Goal: Transaction & Acquisition: Purchase product/service

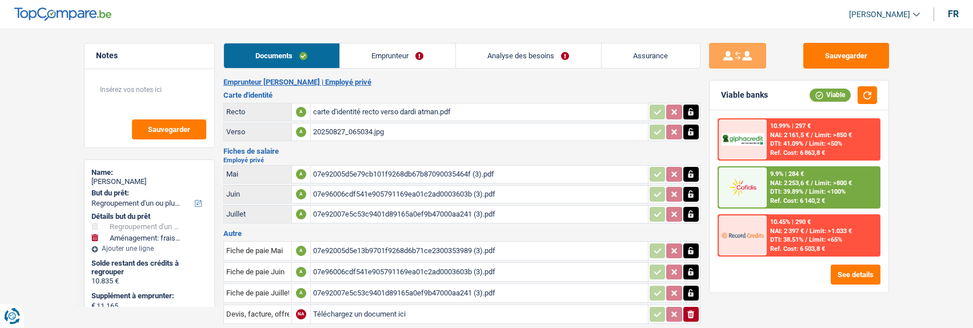
select select "refinancing"
select select "movingOrInstallation"
select select "120"
select select "cofidis"
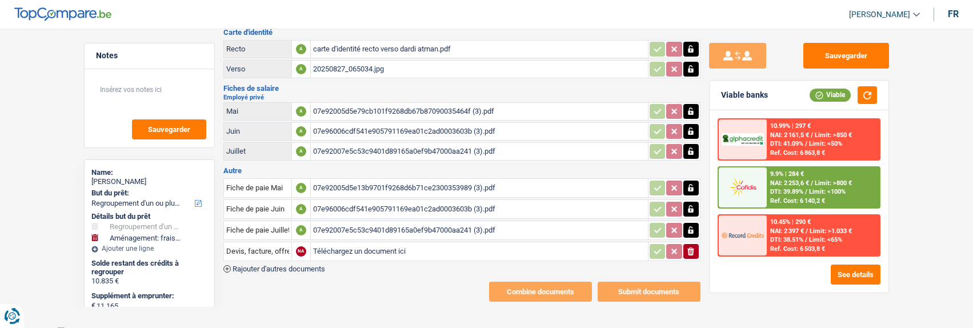
click at [446, 182] on div "07e92005d5e13b9701f9268d6b71ce2300353989 (3).pdf" at bounding box center [479, 187] width 333 height 17
click at [451, 207] on div "07e96006cdf541e905791169ea01c2ad0003603b (3).pdf" at bounding box center [479, 209] width 333 height 17
click at [414, 227] on div "07e92007e5c53c9401d89165a0ef9b47000aa241 (3).pdf" at bounding box center [479, 230] width 333 height 17
click at [396, 107] on div "07e92005d5e79cb101f9268db67b87090035464f (3).pdf" at bounding box center [479, 111] width 333 height 17
click at [329, 124] on div "07e96006cdf541e905791169ea01c2ad0003603b (3).pdf" at bounding box center [479, 131] width 333 height 17
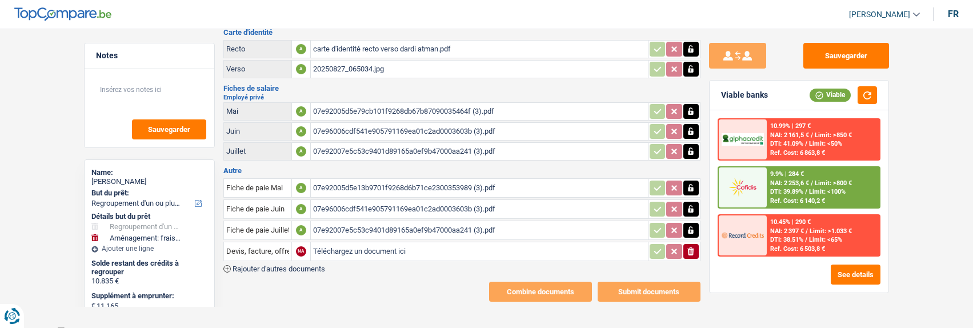
click at [365, 147] on div "07e92007e5c53c9401d89165a0ef9b47000aa241 (3).pdf" at bounding box center [479, 151] width 333 height 17
click at [387, 183] on div "07e92005d5e13b9701f9268d6b71ce2300353989 (3).pdf" at bounding box center [479, 187] width 333 height 17
click at [698, 106] on button "button" at bounding box center [690, 111] width 15 height 15
click at [693, 126] on icon "button" at bounding box center [690, 131] width 9 height 11
click at [690, 146] on icon "button" at bounding box center [690, 151] width 9 height 11
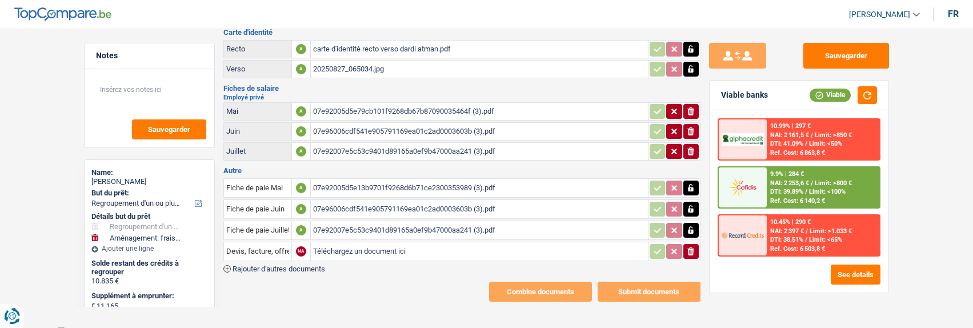
click at [690, 106] on icon "ionicons-v5-e" at bounding box center [690, 111] width 9 height 11
click at [687, 126] on icon "ionicons-v5-e" at bounding box center [690, 131] width 9 height 11
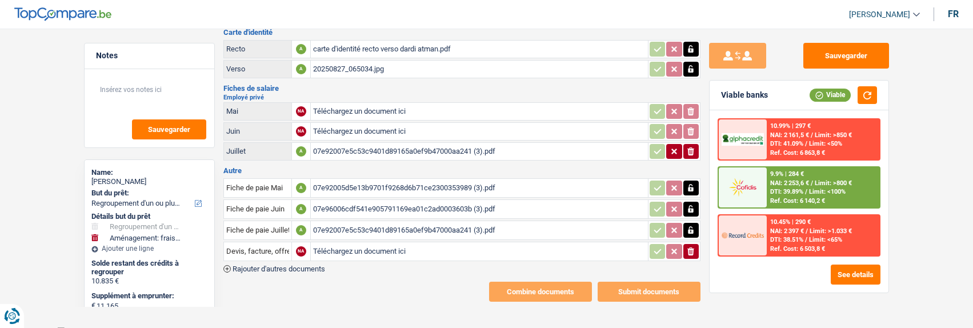
click at [694, 147] on icon "button" at bounding box center [690, 151] width 7 height 8
click at [381, 105] on input "Téléchargez un document ici" at bounding box center [479, 111] width 333 height 17
type input "C:\fakepath\FP05anima.pdf"
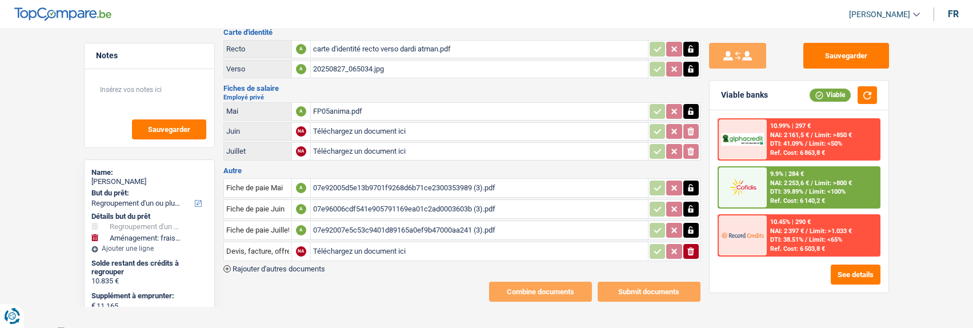
type input "C:\fakepath\FP06Anima.pdf"
type input "C:\fakepath\FP07anima.pdf"
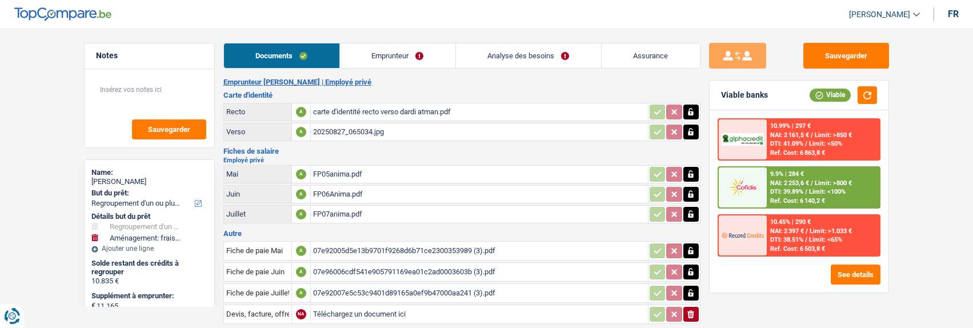
click at [403, 58] on link "Emprunteur" at bounding box center [397, 55] width 115 height 25
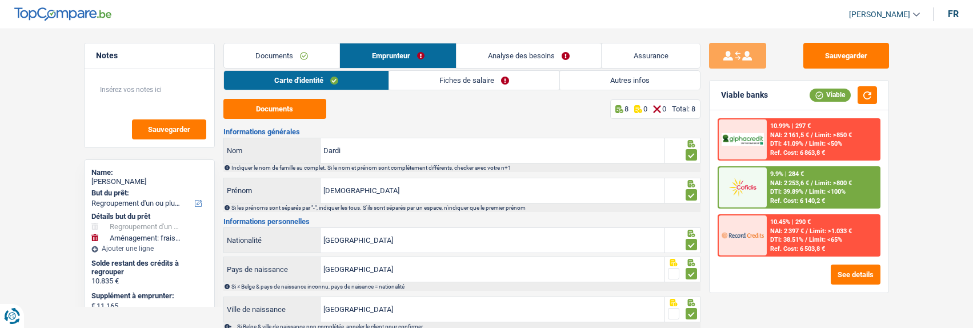
drag, startPoint x: 462, startPoint y: 67, endPoint x: 454, endPoint y: 73, distance: 10.3
click at [461, 67] on link "Analyse des besoins" at bounding box center [529, 55] width 145 height 25
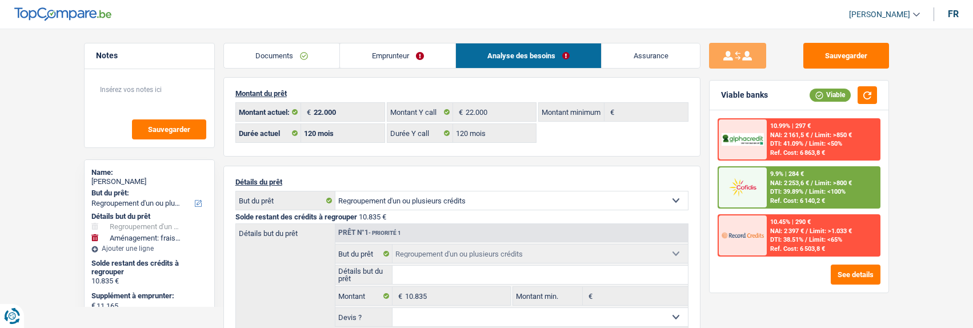
click at [426, 53] on link "Emprunteur" at bounding box center [397, 55] width 115 height 25
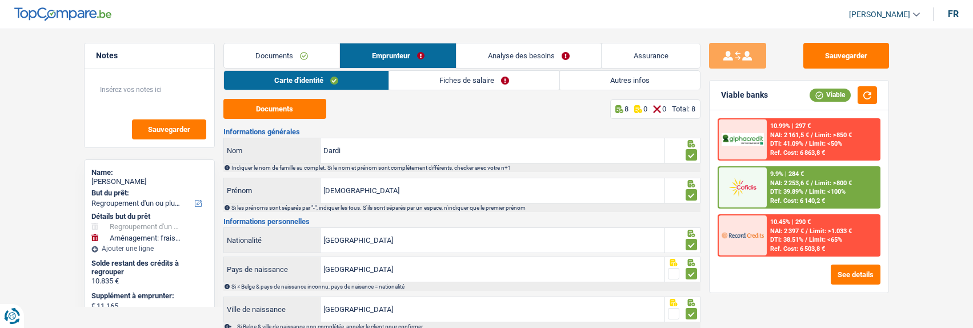
click at [467, 83] on link "Fiches de salaire" at bounding box center [474, 80] width 170 height 19
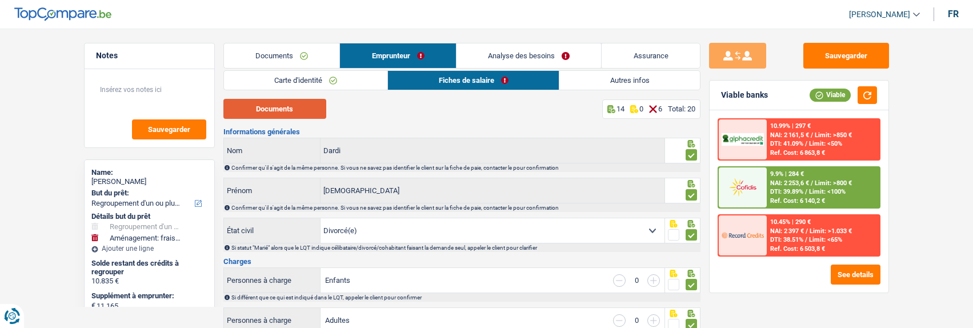
click at [283, 109] on button "Documents" at bounding box center [274, 109] width 103 height 20
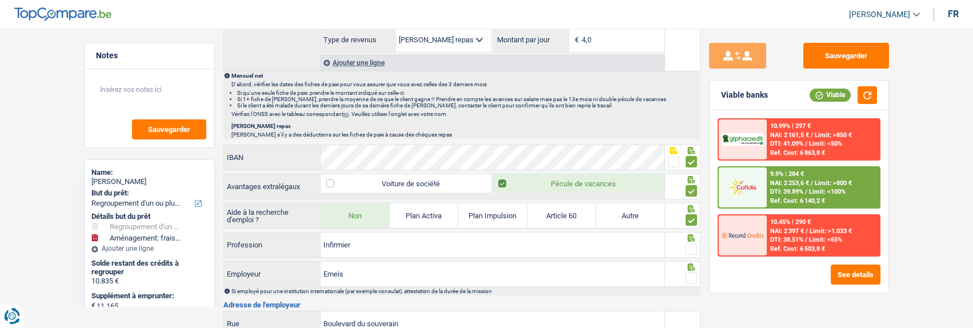
scroll to position [628, 0]
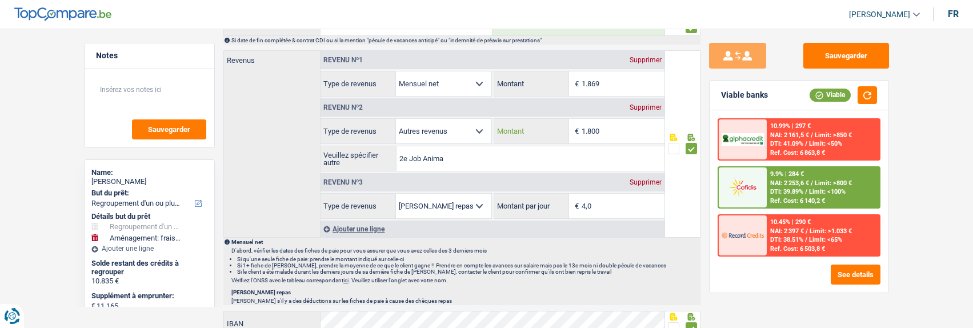
click at [612, 131] on input "1.800" at bounding box center [623, 131] width 83 height 25
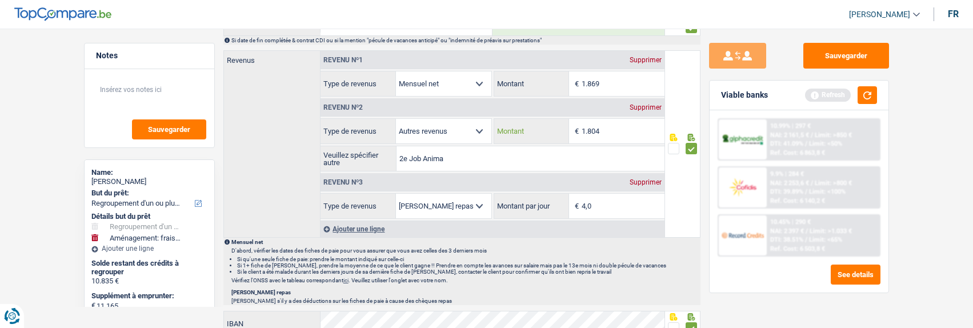
type input "1.804"
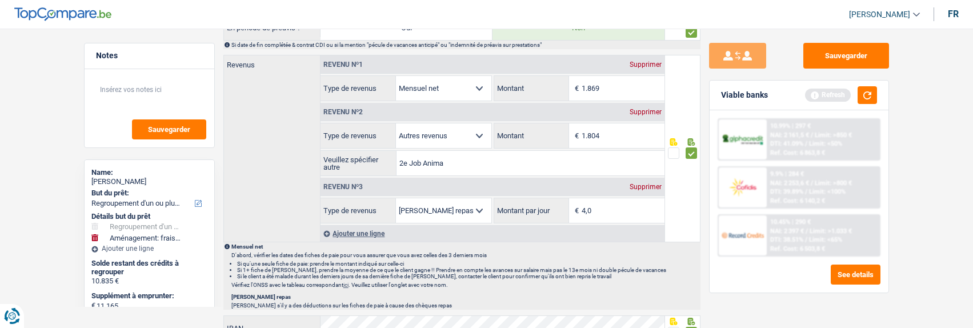
scroll to position [571, 0]
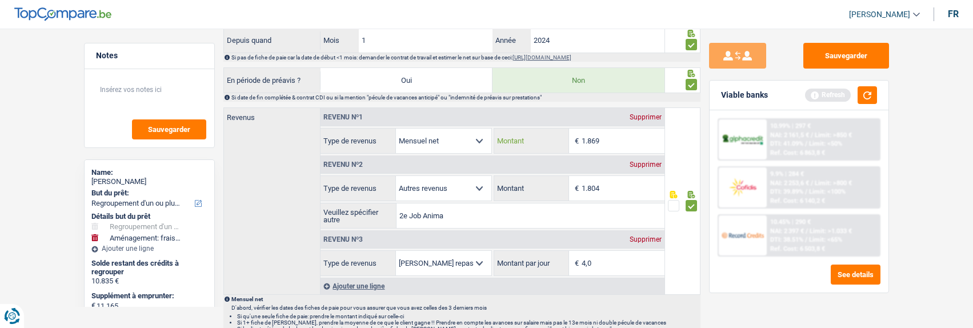
drag, startPoint x: 615, startPoint y: 138, endPoint x: 523, endPoint y: 142, distance: 92.1
click at [523, 142] on div "1.869 € Montant" at bounding box center [579, 141] width 170 height 25
type input "1.982"
click at [361, 283] on div "Ajouter une ligne" at bounding box center [493, 286] width 344 height 17
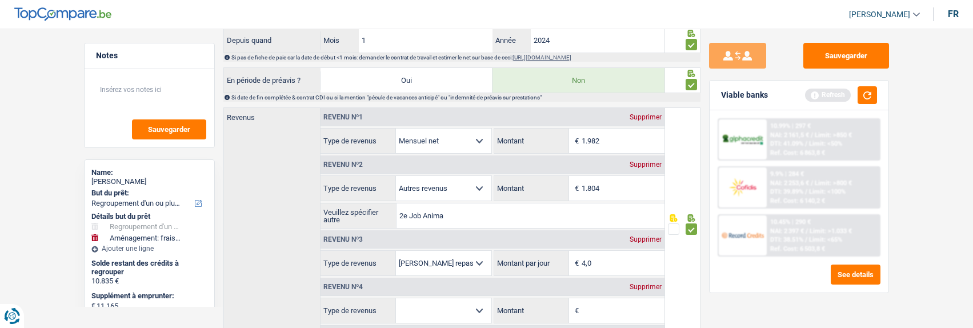
click at [437, 304] on select "Allocation d'handicap Allocations chômage Allocations familiales Chèques repas …" at bounding box center [443, 310] width 95 height 25
select select "other"
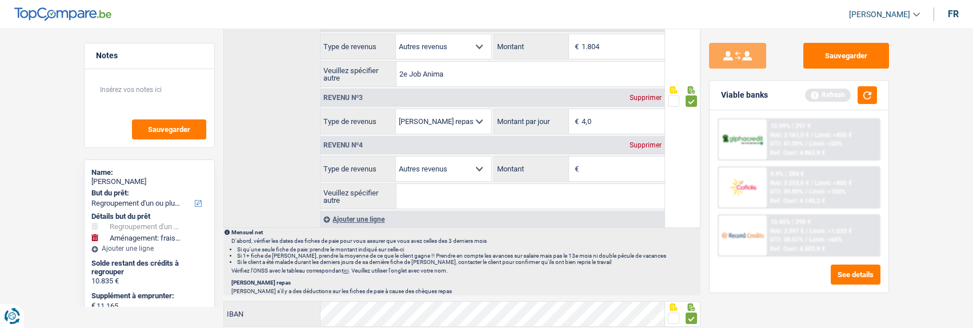
scroll to position [686, 0]
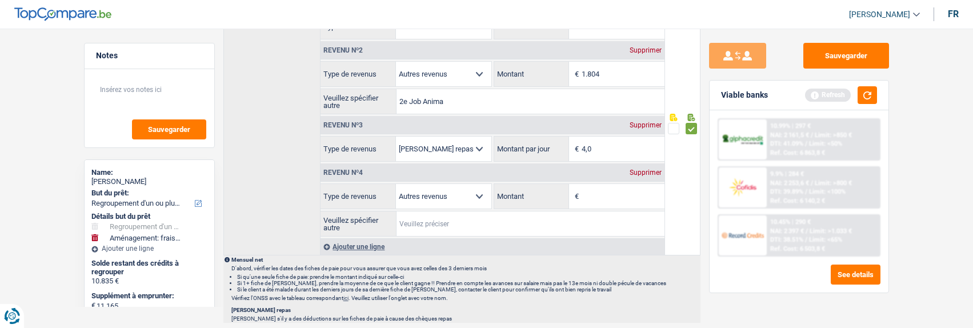
click at [434, 219] on input "Veuillez spécifier autre" at bounding box center [531, 223] width 268 height 25
type input "c"
type input "Chèque Repas 2e Job"
click at [603, 201] on input "Montant" at bounding box center [623, 196] width 83 height 25
type input "4"
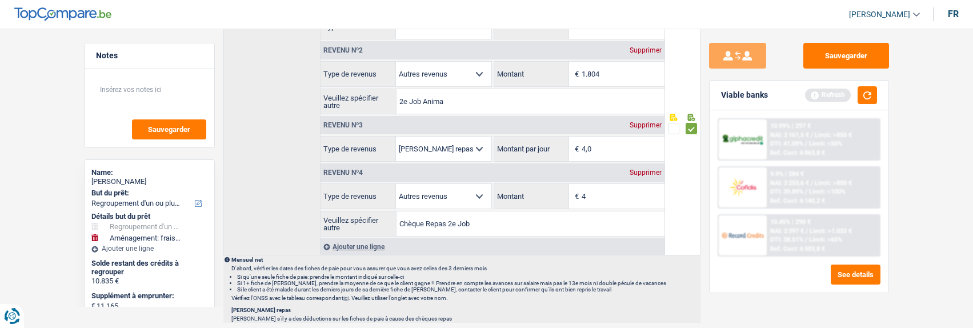
click at [678, 228] on div at bounding box center [682, 124] width 35 height 262
click at [612, 131] on div "Revenu nº3 Supprimer" at bounding box center [493, 125] width 344 height 18
click at [473, 191] on select "Allocation d'handicap Allocations chômage Allocations familiales Chèques repas …" at bounding box center [443, 196] width 95 height 25
select select "mealVouchers"
click at [396, 184] on select "Allocation d'handicap Allocations chômage Allocations familiales Chèques repas …" at bounding box center [443, 196] width 95 height 25
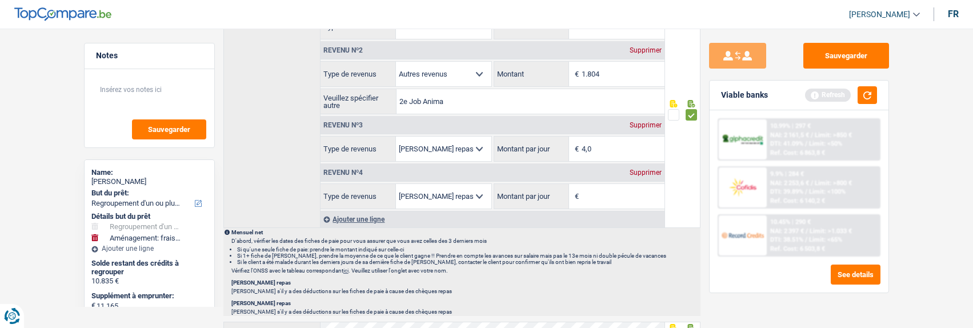
click at [598, 199] on input "Montant par jour" at bounding box center [623, 196] width 83 height 25
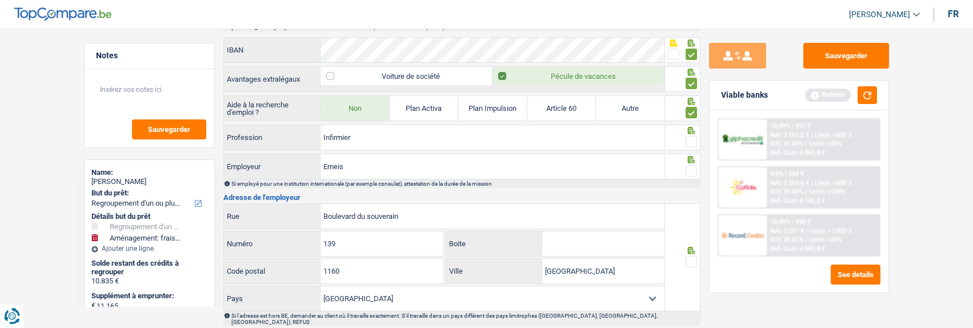
scroll to position [971, 0]
type input "4,0"
drag, startPoint x: 687, startPoint y: 139, endPoint x: 684, endPoint y: 154, distance: 15.1
click at [688, 160] on icon at bounding box center [691, 158] width 11 height 7
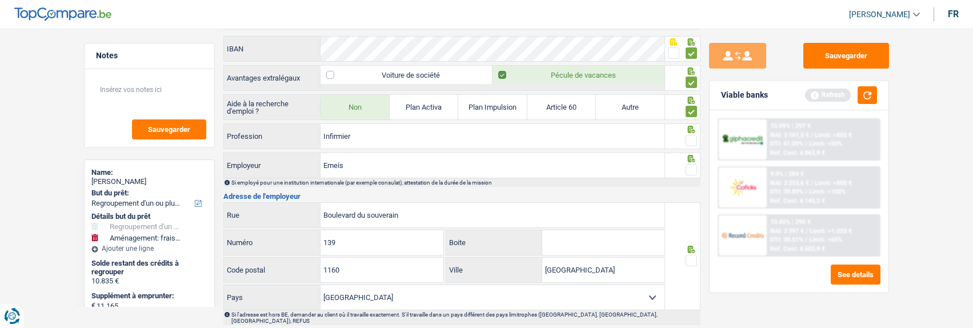
click at [690, 139] on span at bounding box center [691, 140] width 11 height 11
click at [0, 0] on input "radio" at bounding box center [0, 0] width 0 height 0
click at [690, 167] on span at bounding box center [691, 169] width 11 height 11
click at [0, 0] on input "radio" at bounding box center [0, 0] width 0 height 0
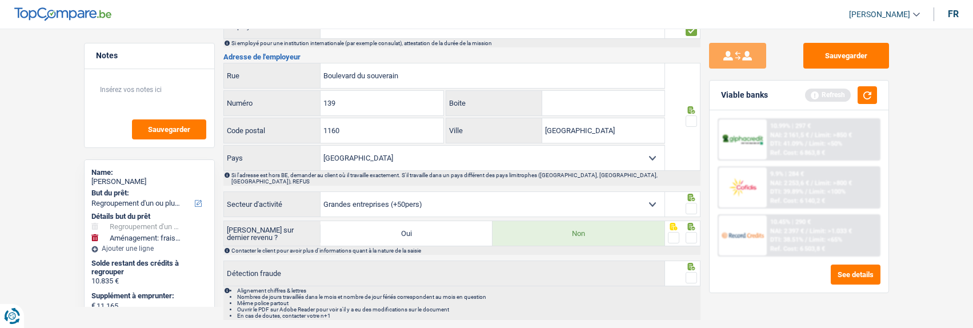
scroll to position [1134, 0]
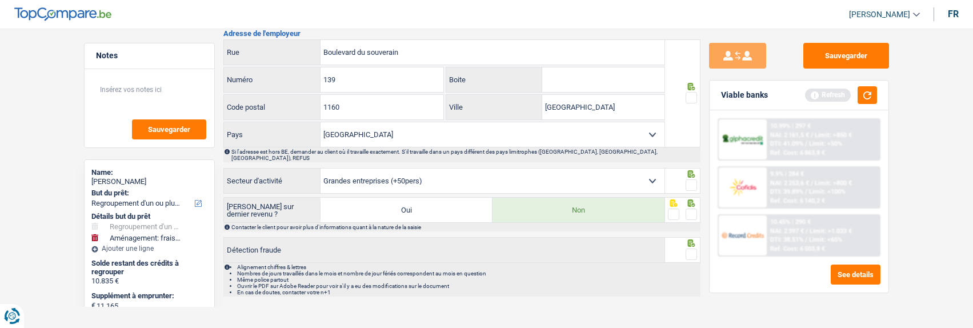
click at [692, 101] on span at bounding box center [691, 97] width 11 height 11
click at [0, 0] on input "radio" at bounding box center [0, 0] width 0 height 0
drag, startPoint x: 435, startPoint y: 55, endPoint x: 240, endPoint y: 53, distance: 195.4
click at [240, 53] on div "Boulevard du souverain Rue" at bounding box center [444, 52] width 441 height 25
type input "Chaussée d'Alsemberg"
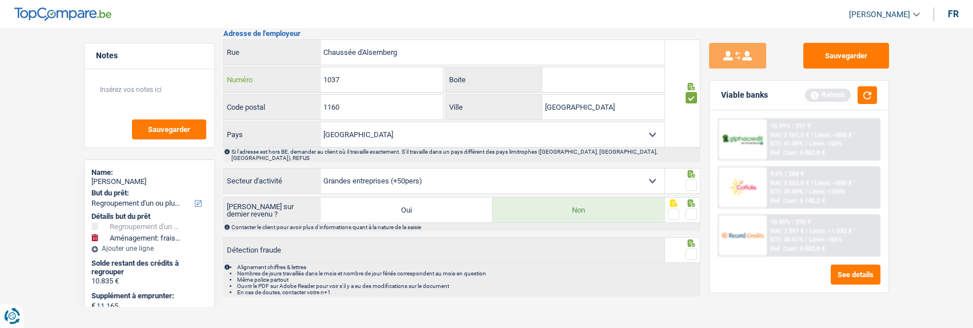
type input "1037"
click at [407, 108] on input "1160" at bounding box center [382, 107] width 123 height 25
type input "1180"
click at [593, 104] on input "[GEOGRAPHIC_DATA]" at bounding box center [603, 107] width 122 height 25
drag, startPoint x: 591, startPoint y: 101, endPoint x: 458, endPoint y: 99, distance: 133.7
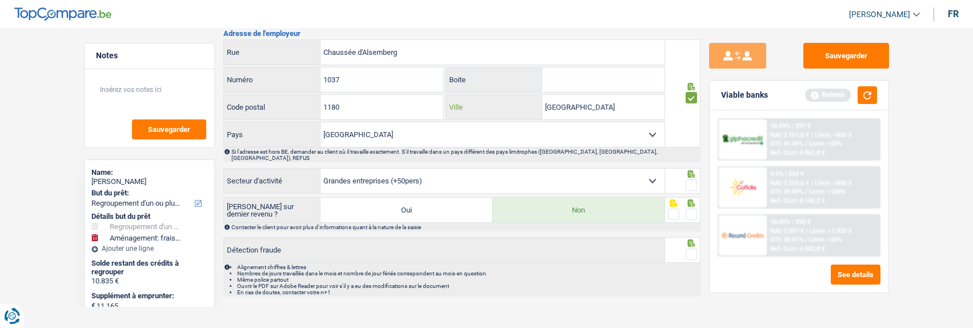
click at [458, 99] on div "Bruxelles Ville" at bounding box center [555, 107] width 218 height 25
type input "UCCLE"
click at [687, 179] on span at bounding box center [691, 184] width 11 height 11
click at [0, 0] on input "radio" at bounding box center [0, 0] width 0 height 0
click at [694, 209] on span at bounding box center [691, 214] width 11 height 11
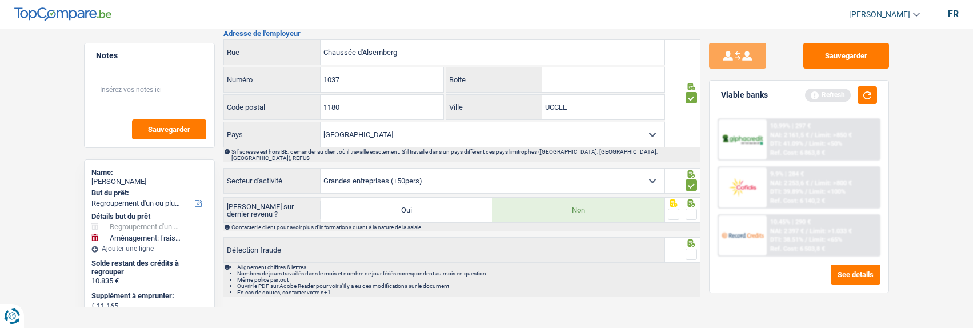
click at [0, 0] on input "radio" at bounding box center [0, 0] width 0 height 0
click at [694, 249] on span at bounding box center [691, 254] width 11 height 11
click at [0, 0] on input "radio" at bounding box center [0, 0] width 0 height 0
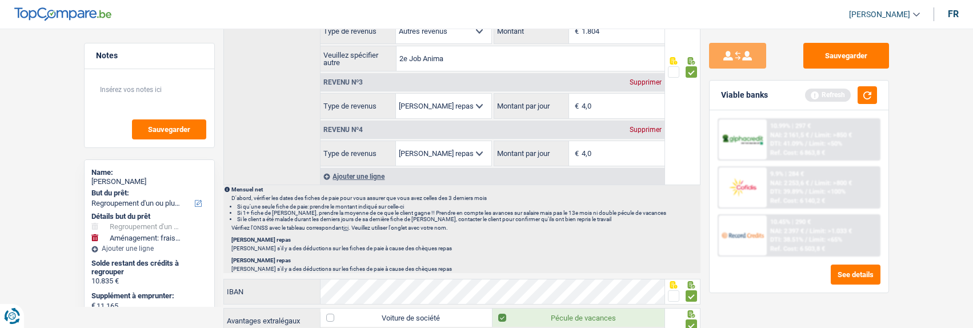
scroll to position [677, 0]
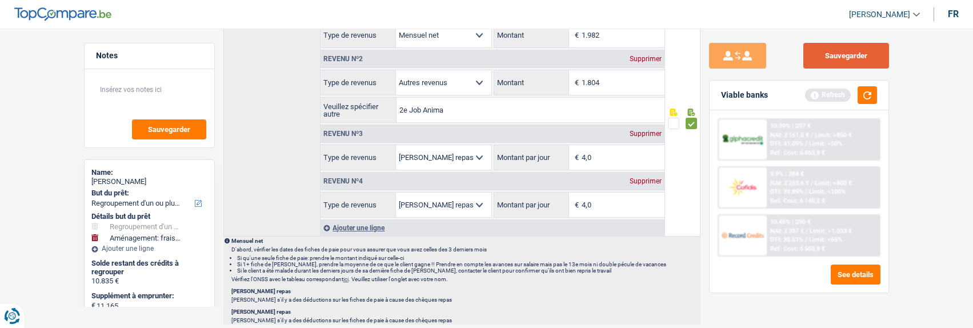
drag, startPoint x: 862, startPoint y: 54, endPoint x: 855, endPoint y: 55, distance: 6.5
click at [862, 54] on button "Sauvegarder" at bounding box center [846, 56] width 86 height 26
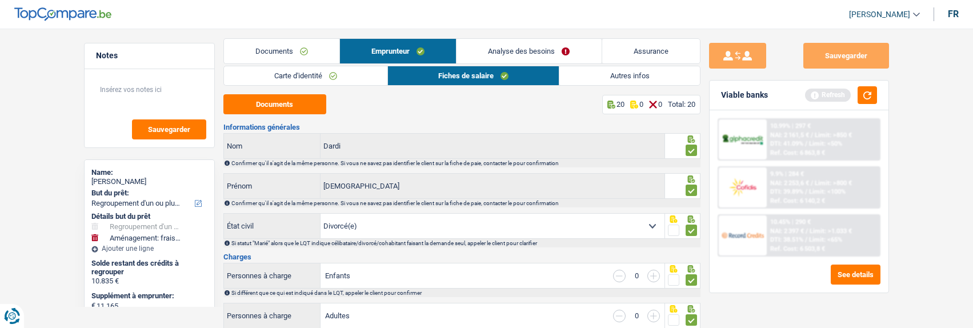
scroll to position [0, 0]
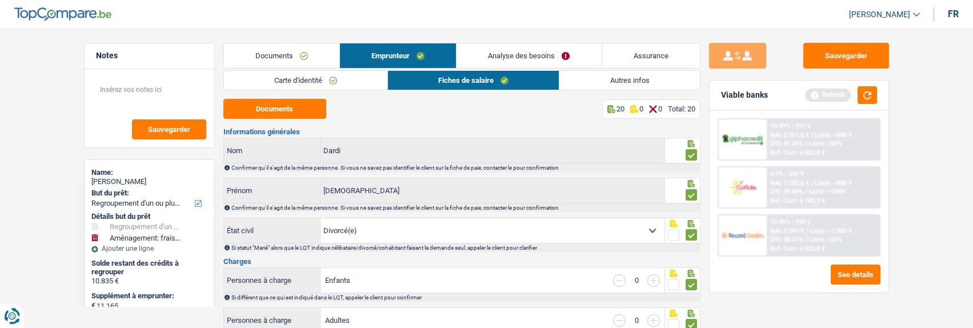
click at [554, 59] on link "Analyse des besoins" at bounding box center [529, 55] width 145 height 25
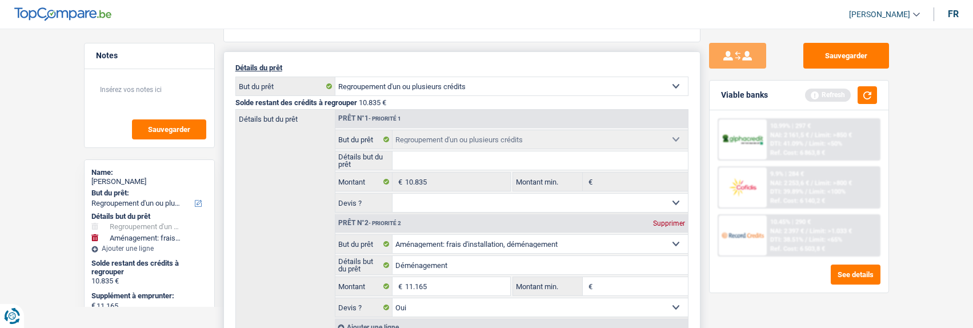
scroll to position [171, 0]
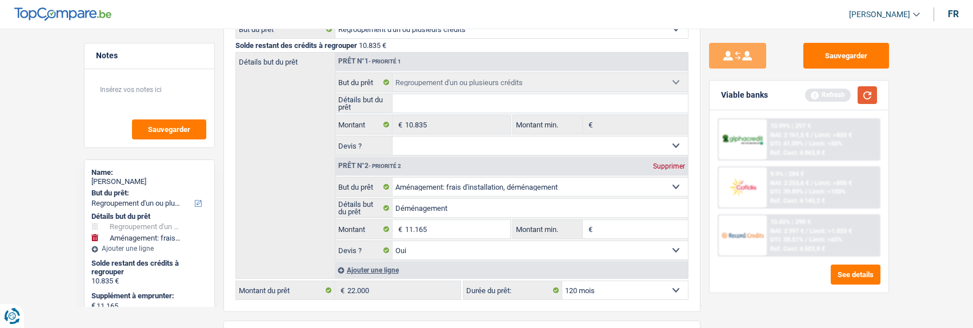
click at [866, 95] on button "button" at bounding box center [867, 95] width 19 height 18
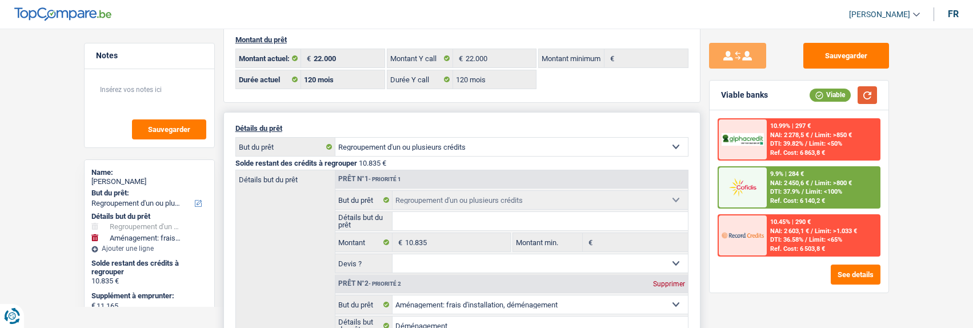
scroll to position [0, 0]
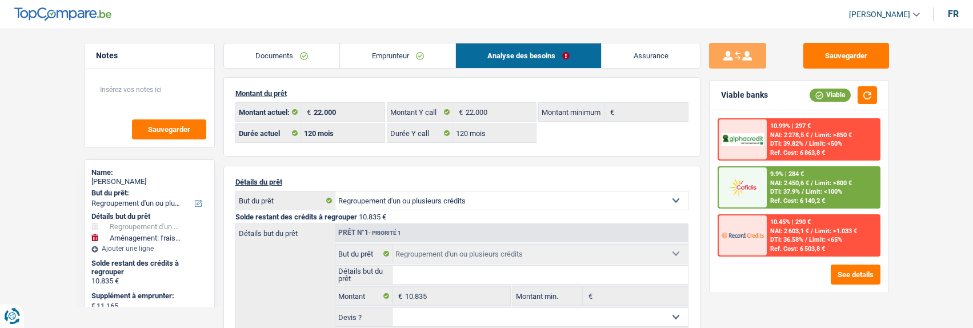
click at [418, 62] on link "Emprunteur" at bounding box center [397, 55] width 115 height 25
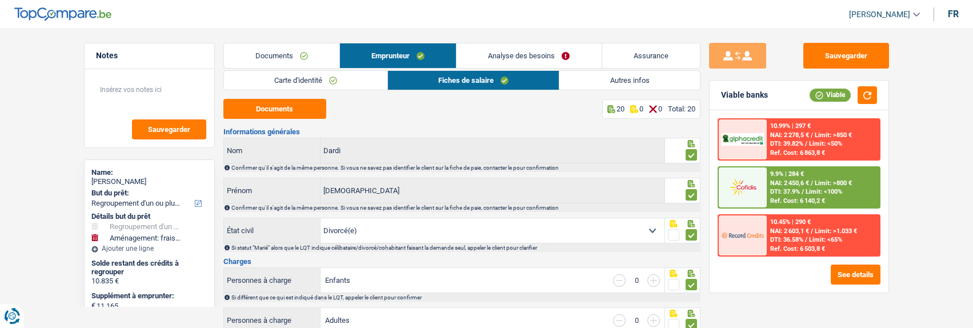
click at [651, 81] on link "Autres infos" at bounding box center [629, 80] width 140 height 19
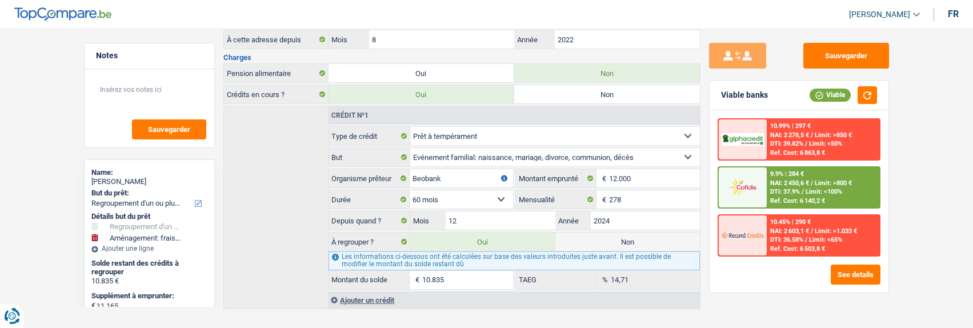
scroll to position [331, 0]
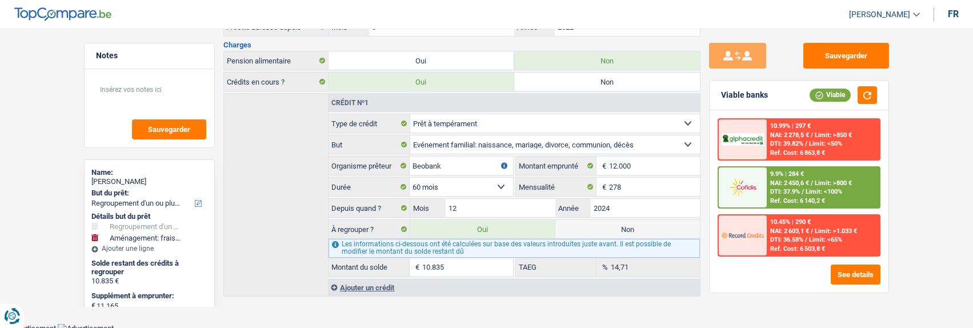
click at [596, 225] on label "Non" at bounding box center [627, 229] width 145 height 18
click at [596, 225] on input "Non" at bounding box center [627, 229] width 145 height 18
radio input "true"
select select "movingOrInstallation"
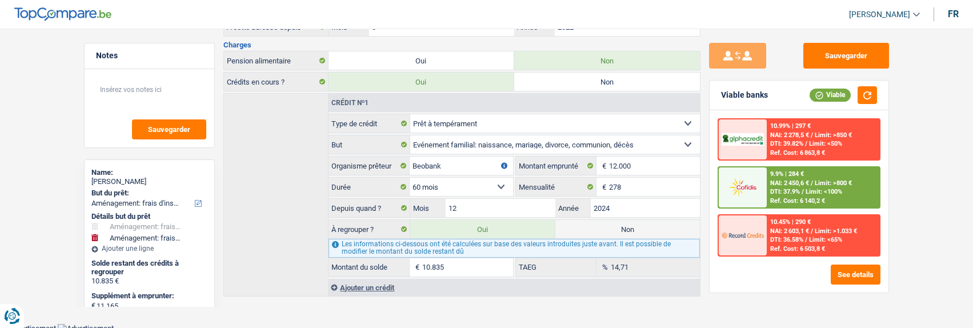
select select "60"
radio input "false"
type input "11.165"
type input "0"
select select "60"
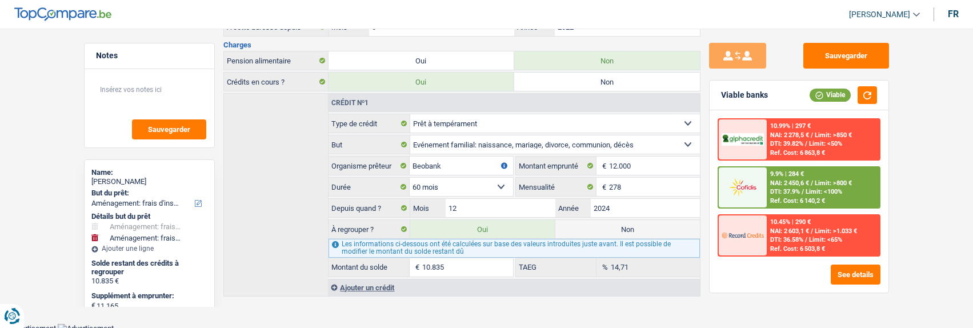
select select "movingOrInstallation"
type input "Déménagement"
type input "11.165"
select select "yes"
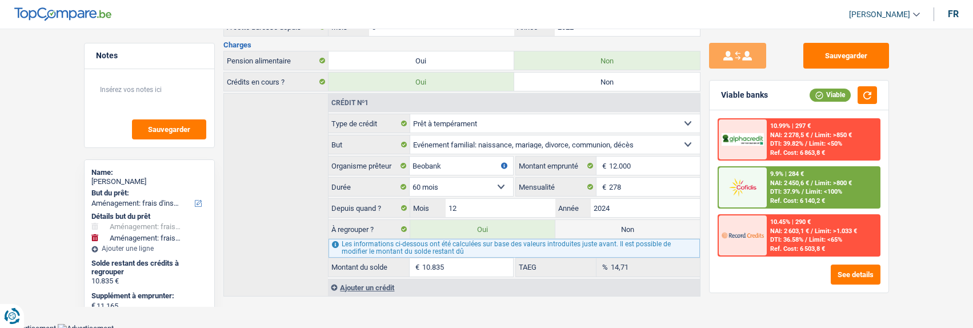
select select "60"
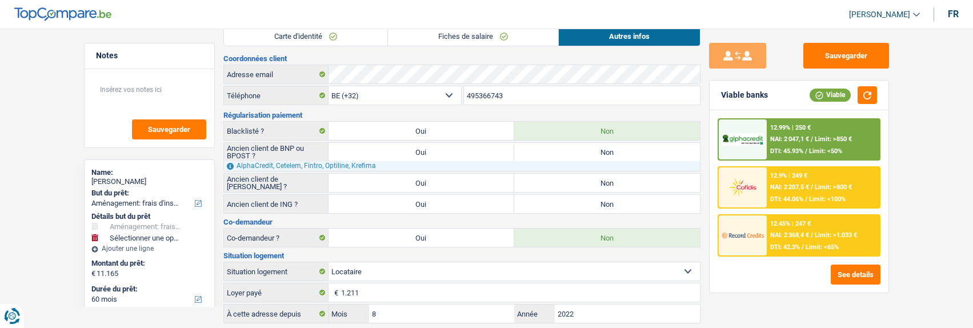
scroll to position [0, 0]
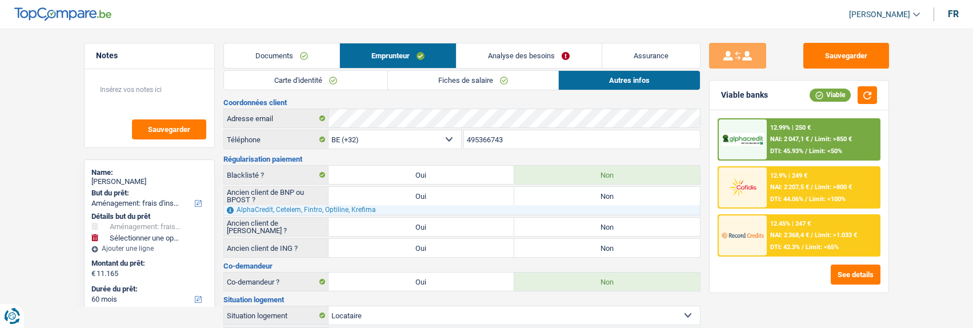
click at [536, 57] on link "Analyse des besoins" at bounding box center [529, 55] width 145 height 25
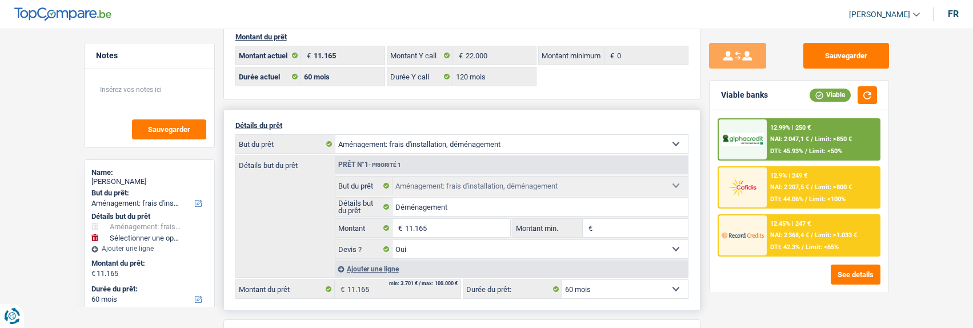
scroll to position [57, 0]
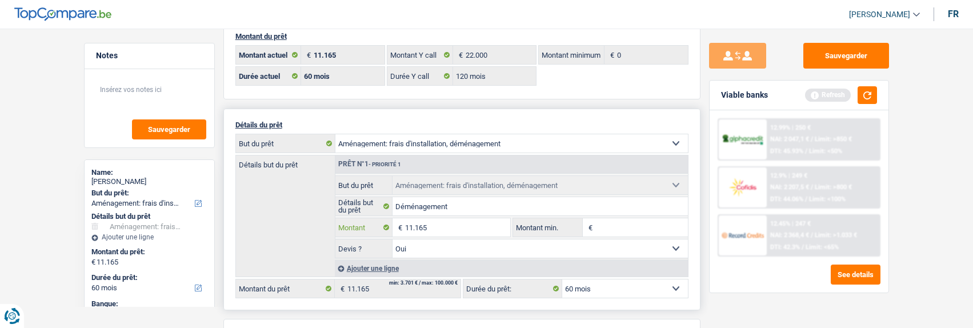
click at [458, 230] on input "11.165" at bounding box center [457, 227] width 105 height 18
type input "19.000"
select select "84"
type input "19.000"
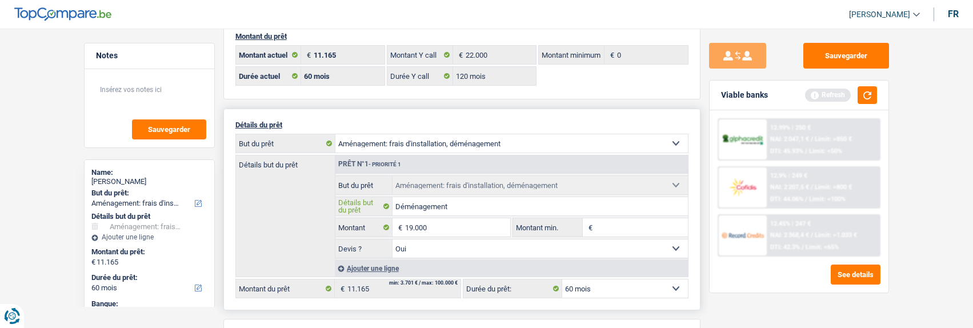
type input "19.000"
click at [481, 209] on input "Déménagement" at bounding box center [540, 206] width 295 height 18
select select "84"
type input "Déménagement , Ameublement"
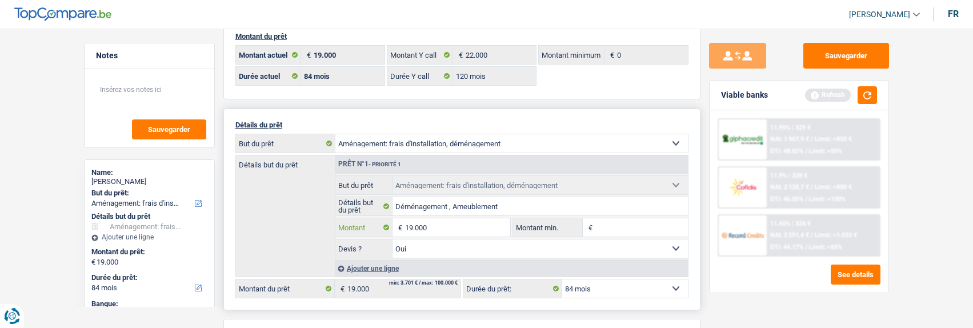
click at [465, 229] on input "19.000" at bounding box center [457, 227] width 105 height 18
type input "10.000"
select select "48"
type input "10.000"
select select "48"
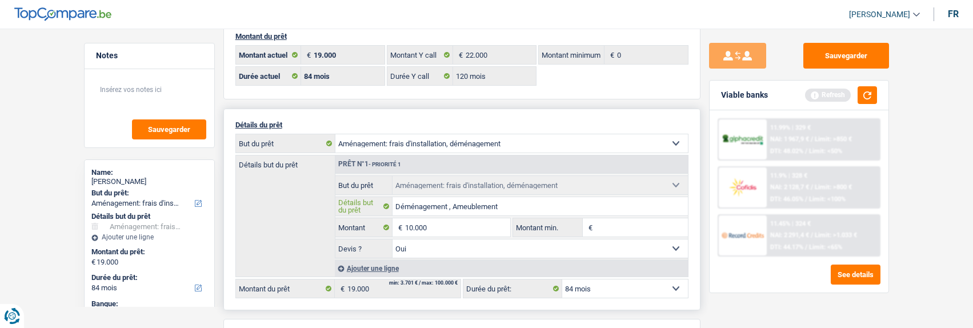
select select "48"
type input "10.000"
click at [470, 205] on input "Déménagement , Fraisd'installation" at bounding box center [540, 206] width 295 height 18
type input "Déménagement , Frais d'installation"
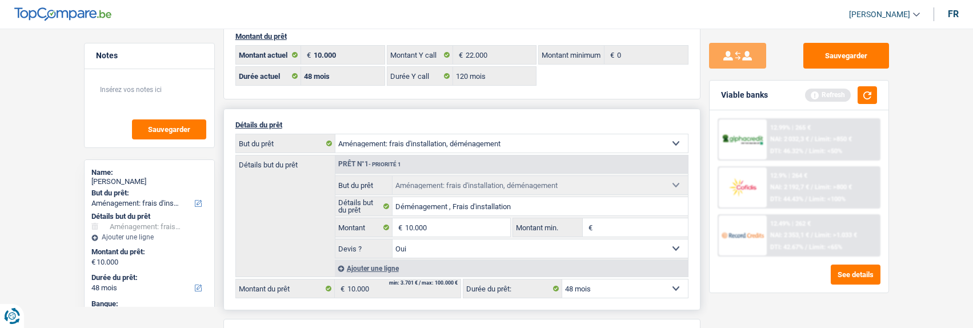
click at [359, 263] on div "Ajouter une ligne" at bounding box center [511, 268] width 353 height 17
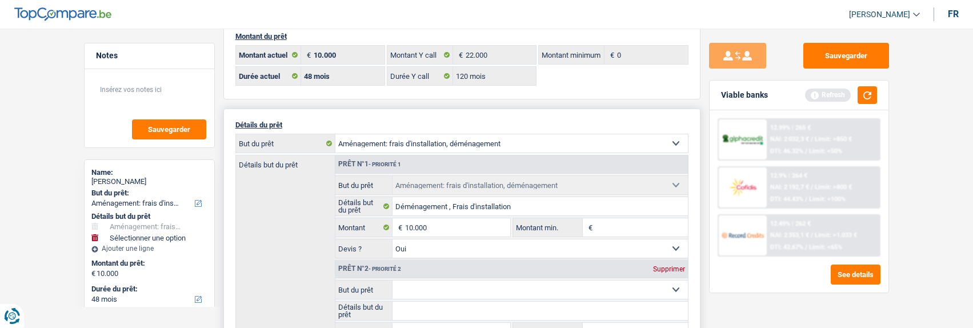
click at [470, 287] on select "Confort maison: meubles, textile, peinture, électroménager, outillage non-profe…" at bounding box center [540, 290] width 295 height 18
select select "household"
click at [393, 281] on select "Confort maison: meubles, textile, peinture, électroménager, outillage non-profe…" at bounding box center [540, 290] width 295 height 18
select select "household"
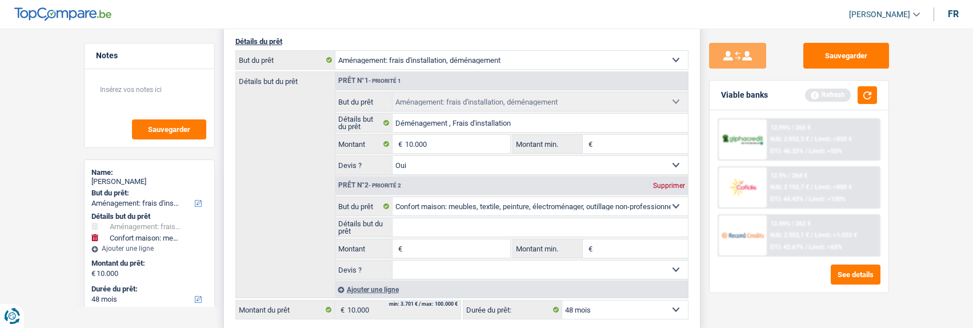
scroll to position [171, 0]
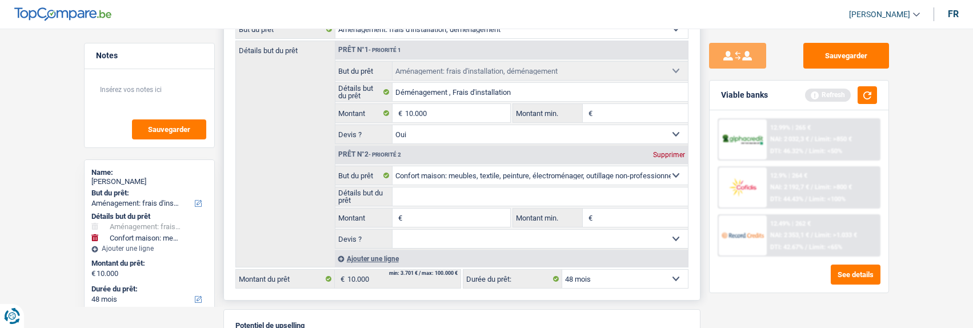
click at [437, 196] on input "Détails but du prêt" at bounding box center [540, 196] width 295 height 18
type input "a"
type input "ameublement, électroménager"
click at [415, 213] on input "Montant" at bounding box center [457, 218] width 105 height 18
type input "8"
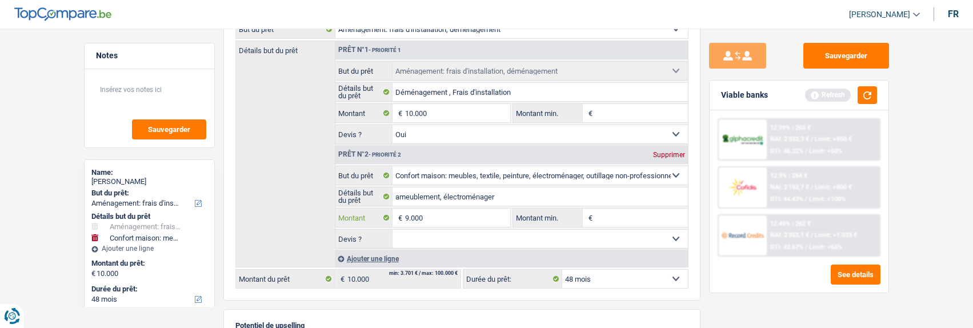
type input "9.000"
type input "19.000"
select select "84"
type input "19.000"
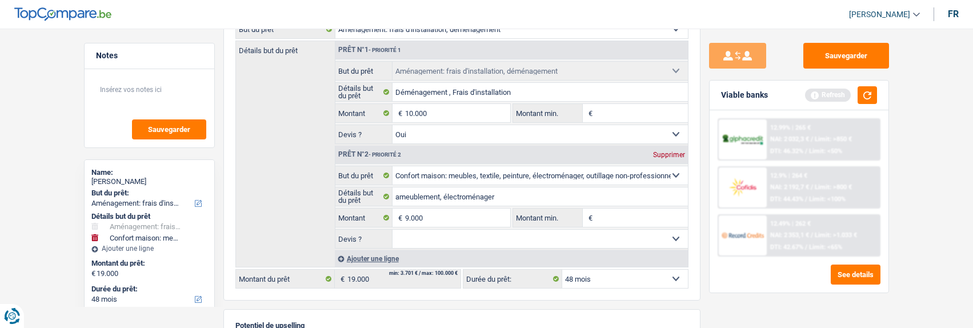
click at [586, 306] on div "Montant du prêt 19.000 € Montant actuel 22.000 € Montant Y call 0 € Montant min…" at bounding box center [461, 261] width 477 height 710
select select "84"
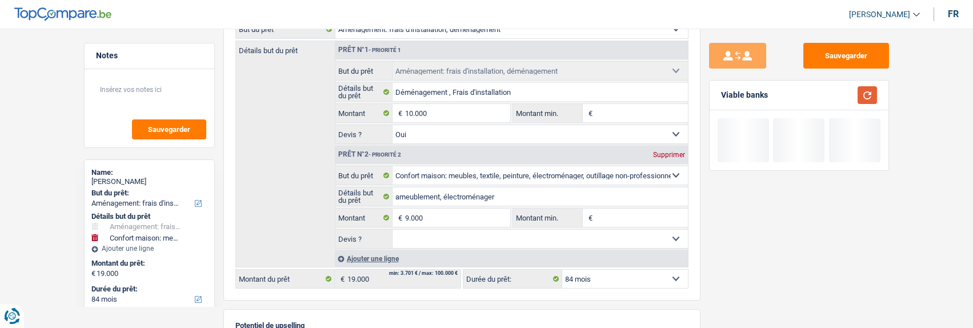
click at [872, 89] on button "button" at bounding box center [867, 95] width 19 height 18
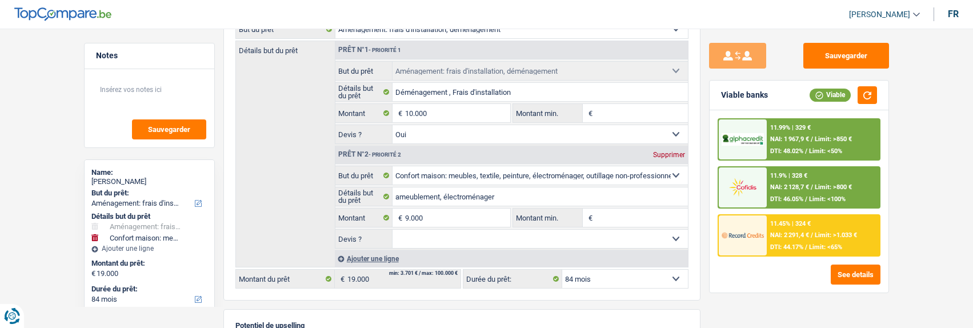
click at [805, 200] on span "/" at bounding box center [806, 198] width 2 height 7
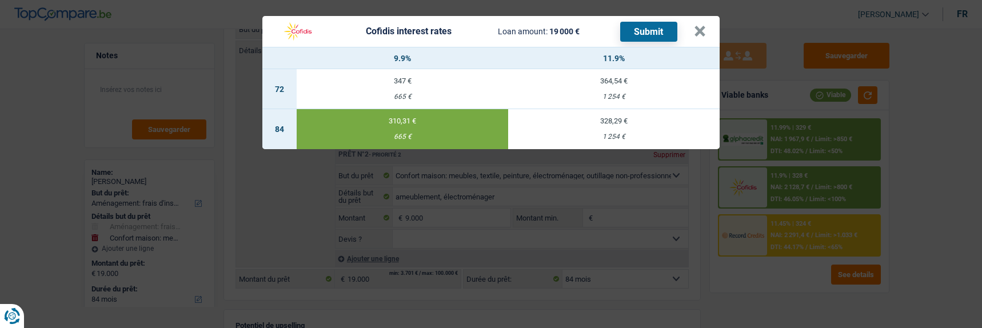
click at [426, 119] on td "310,31 € 665 €" at bounding box center [402, 129] width 211 height 40
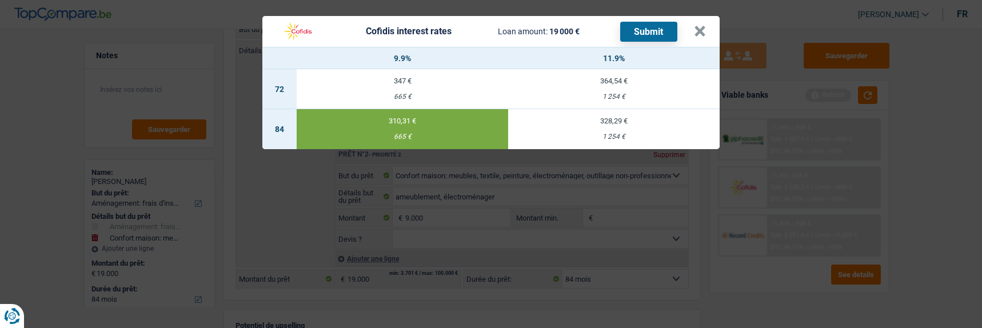
click at [646, 26] on button "Submit" at bounding box center [648, 32] width 57 height 20
click at [699, 26] on button "×" at bounding box center [700, 31] width 12 height 11
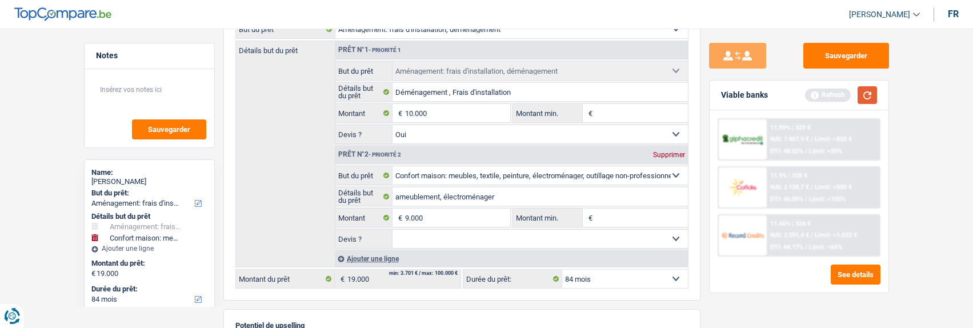
click at [863, 90] on button "button" at bounding box center [867, 95] width 19 height 18
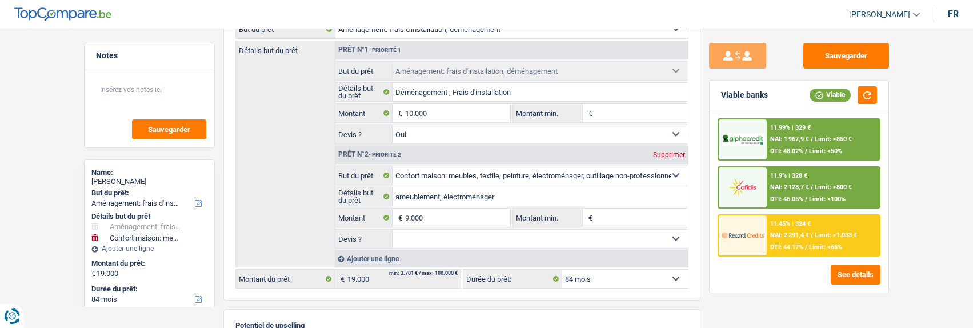
click at [822, 242] on div "11.45% | 324 € NAI: 2 291,4 € / Limit: >1.033 € DTI: 44.17% / Limit: <65%" at bounding box center [823, 235] width 113 height 40
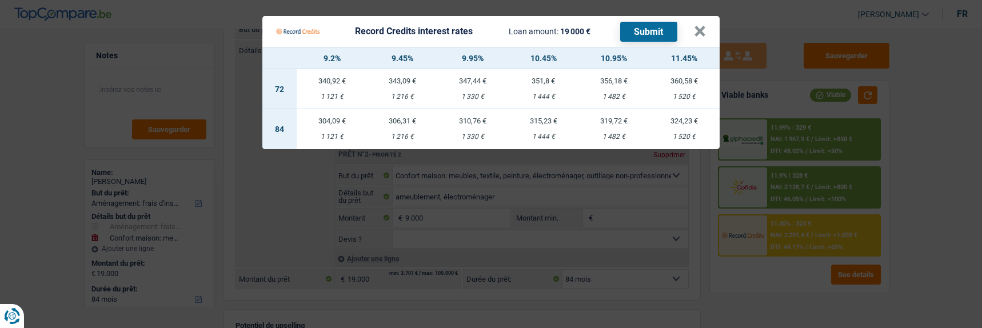
click at [337, 119] on td "304,09 € 1 121 €" at bounding box center [332, 129] width 70 height 40
select select "record credits"
type input "9,20"
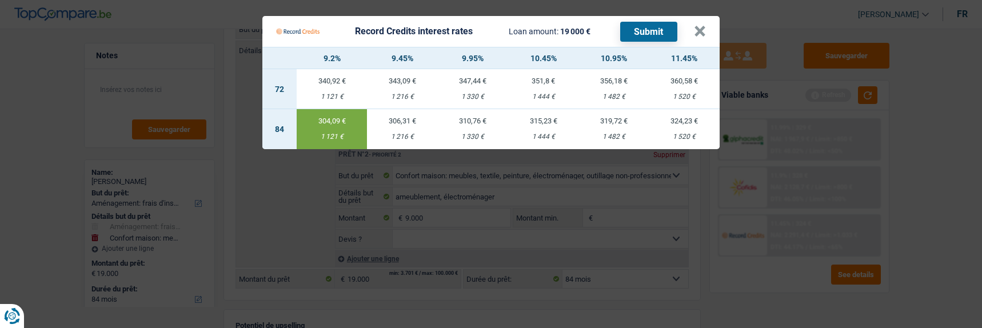
click at [658, 25] on button "Submit" at bounding box center [648, 32] width 57 height 20
click at [702, 26] on button "×" at bounding box center [700, 31] width 12 height 11
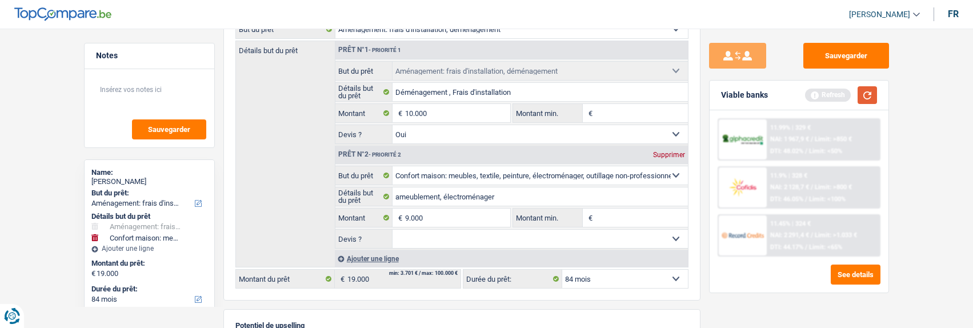
click at [862, 99] on button "button" at bounding box center [867, 95] width 19 height 18
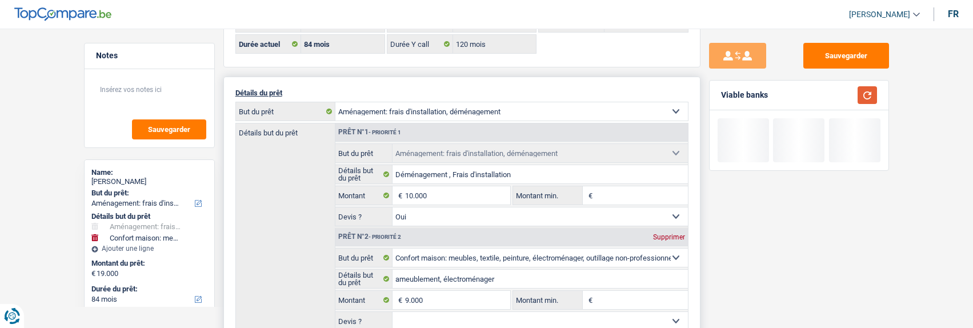
scroll to position [0, 0]
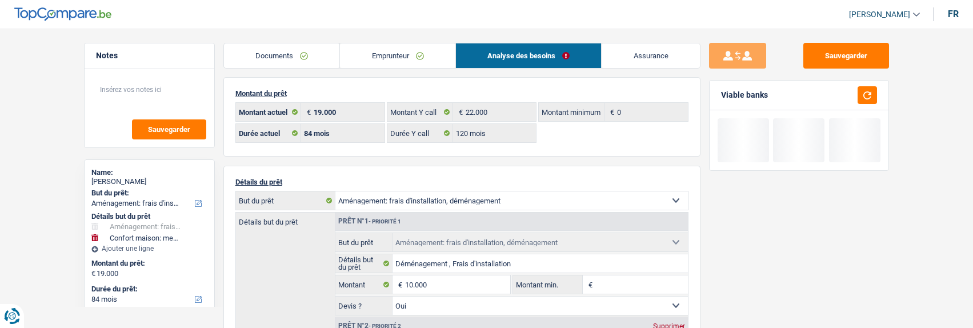
click at [417, 59] on link "Emprunteur" at bounding box center [397, 55] width 115 height 25
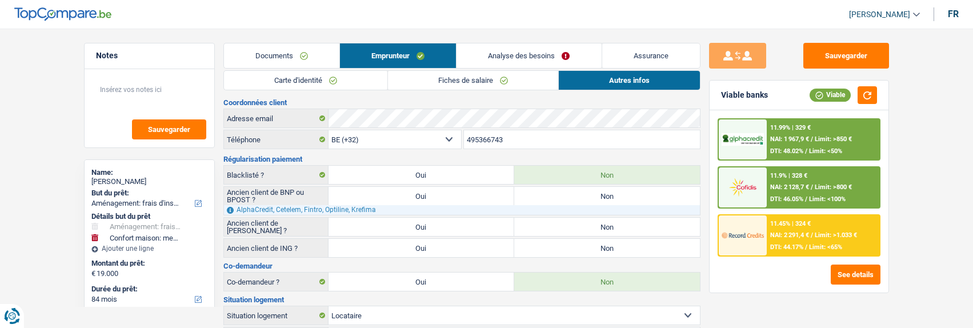
click at [529, 58] on link "Analyse des besoins" at bounding box center [529, 55] width 145 height 25
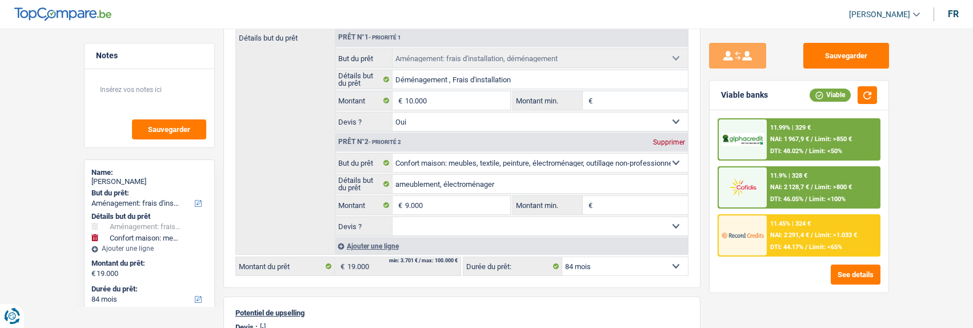
scroll to position [457, 0]
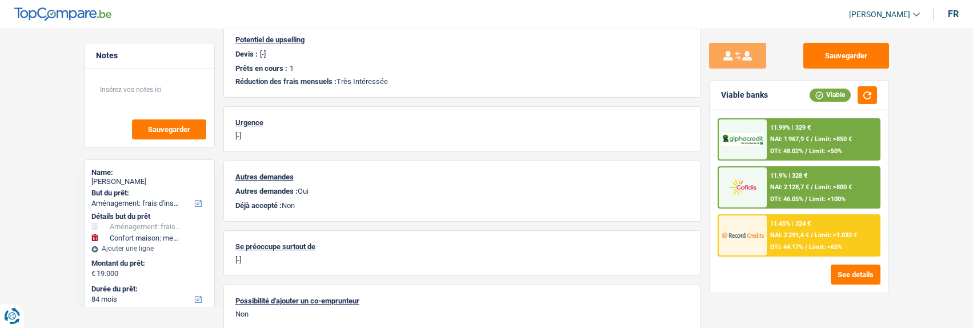
click at [815, 141] on span "Limit: >850 €" at bounding box center [833, 138] width 37 height 7
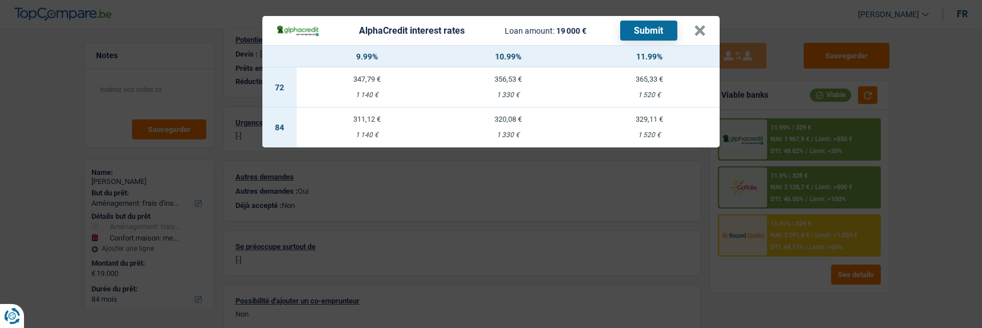
click at [358, 119] on td "311,12 € 1 140 €" at bounding box center [367, 127] width 141 height 40
select select "alphacredit"
type input "9,99"
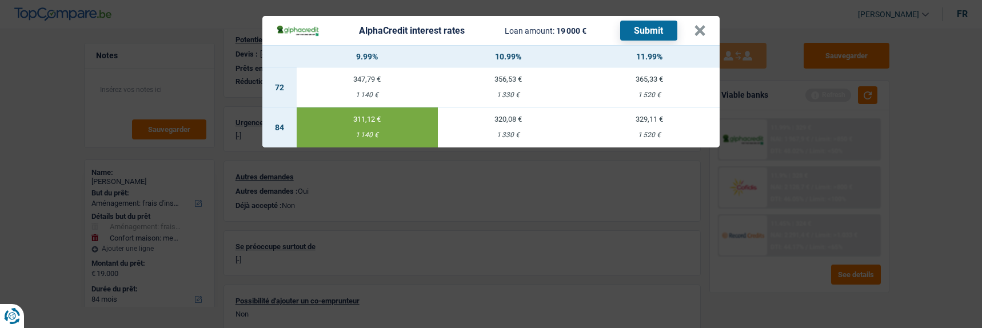
click at [639, 21] on button "Submit" at bounding box center [648, 31] width 57 height 20
click at [710, 26] on header "AlphaCredit interest rates Loan amount: 19 000 € Submit ×" at bounding box center [490, 30] width 457 height 29
click at [706, 29] on button "×" at bounding box center [700, 30] width 12 height 11
